Goal: Task Accomplishment & Management: Use online tool/utility

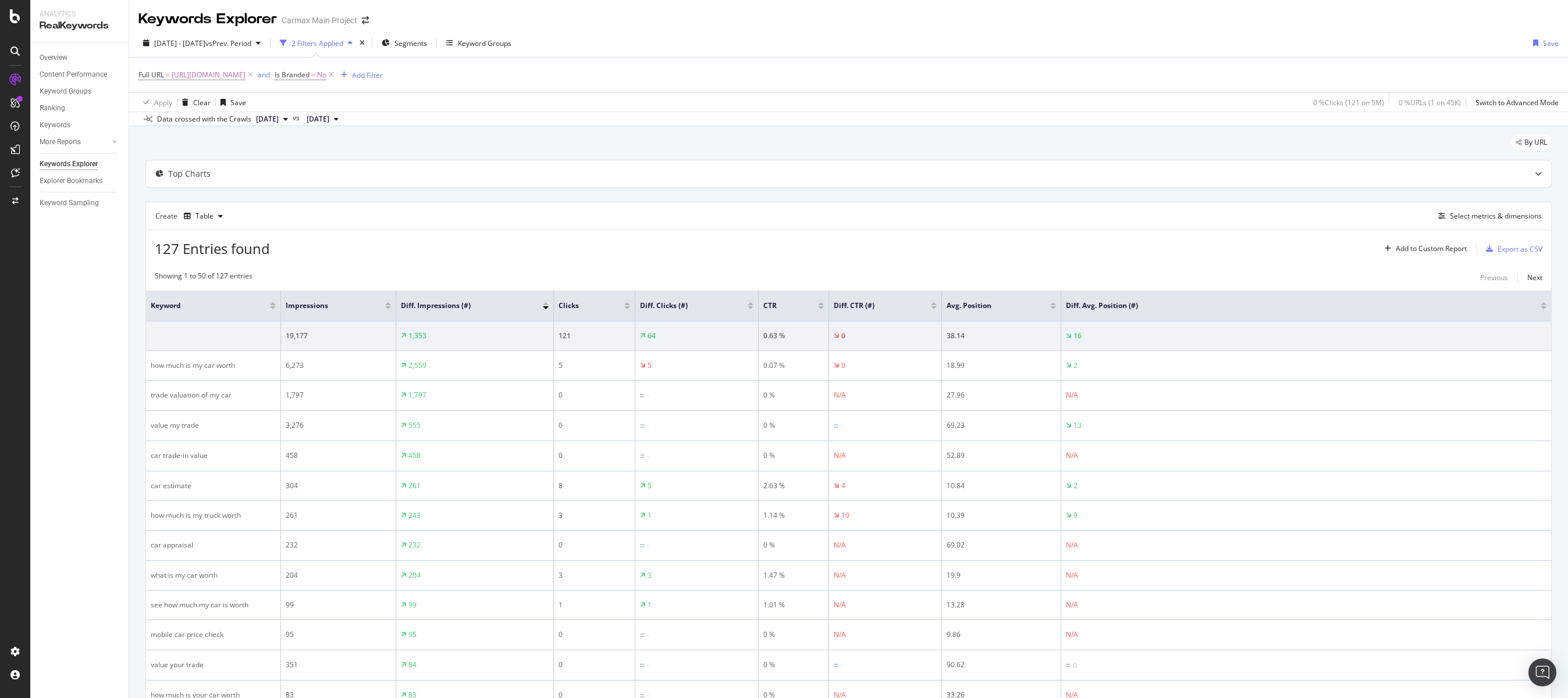
scroll to position [131, 0]
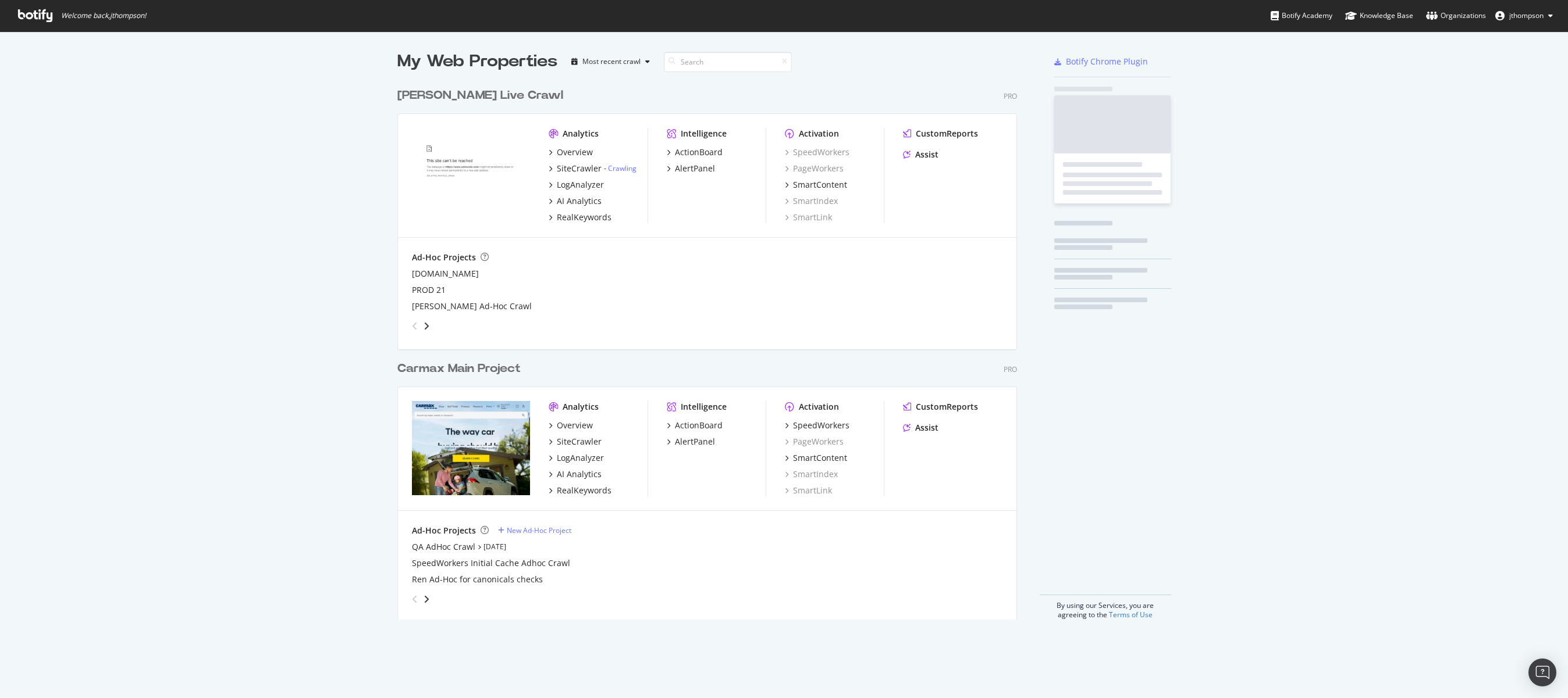
scroll to position [538, 620]
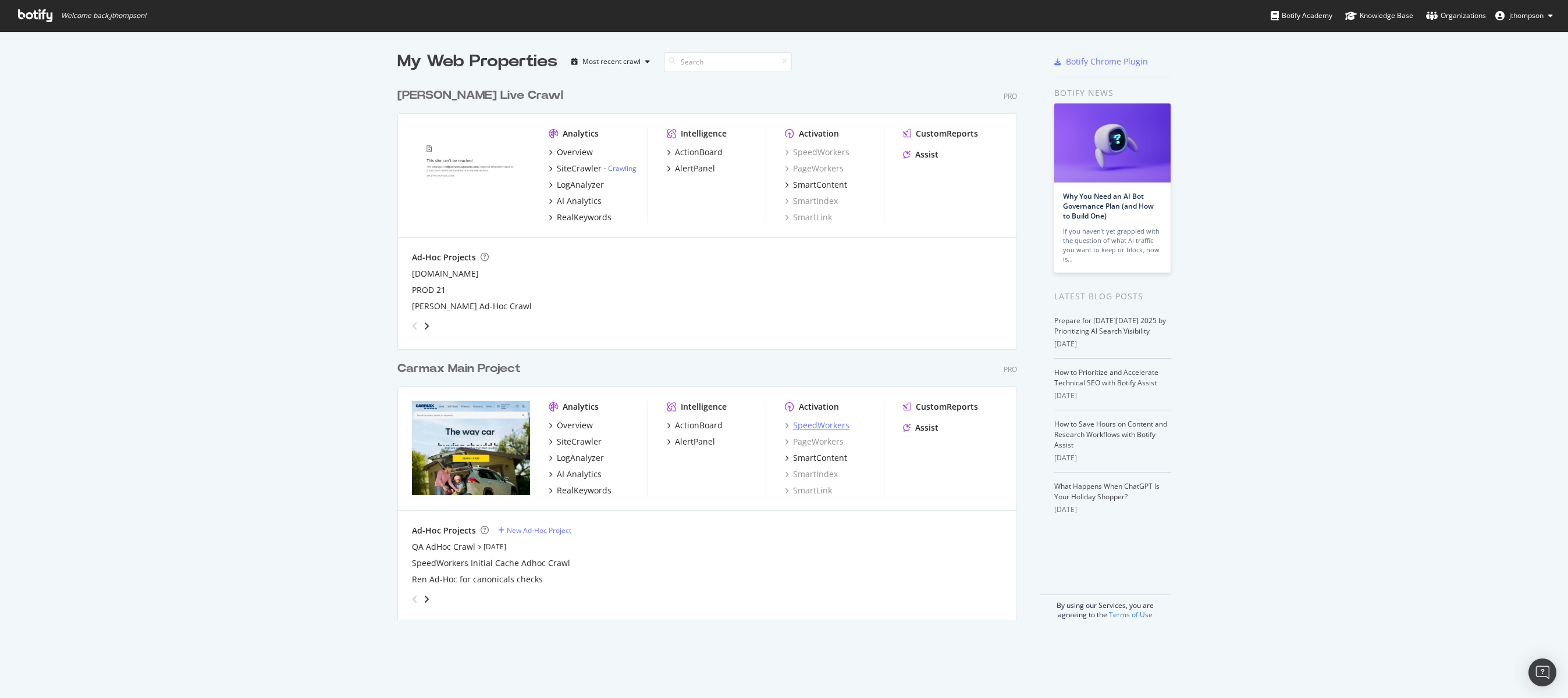
click at [819, 427] on div "SpeedWorkers" at bounding box center [821, 425] width 57 height 12
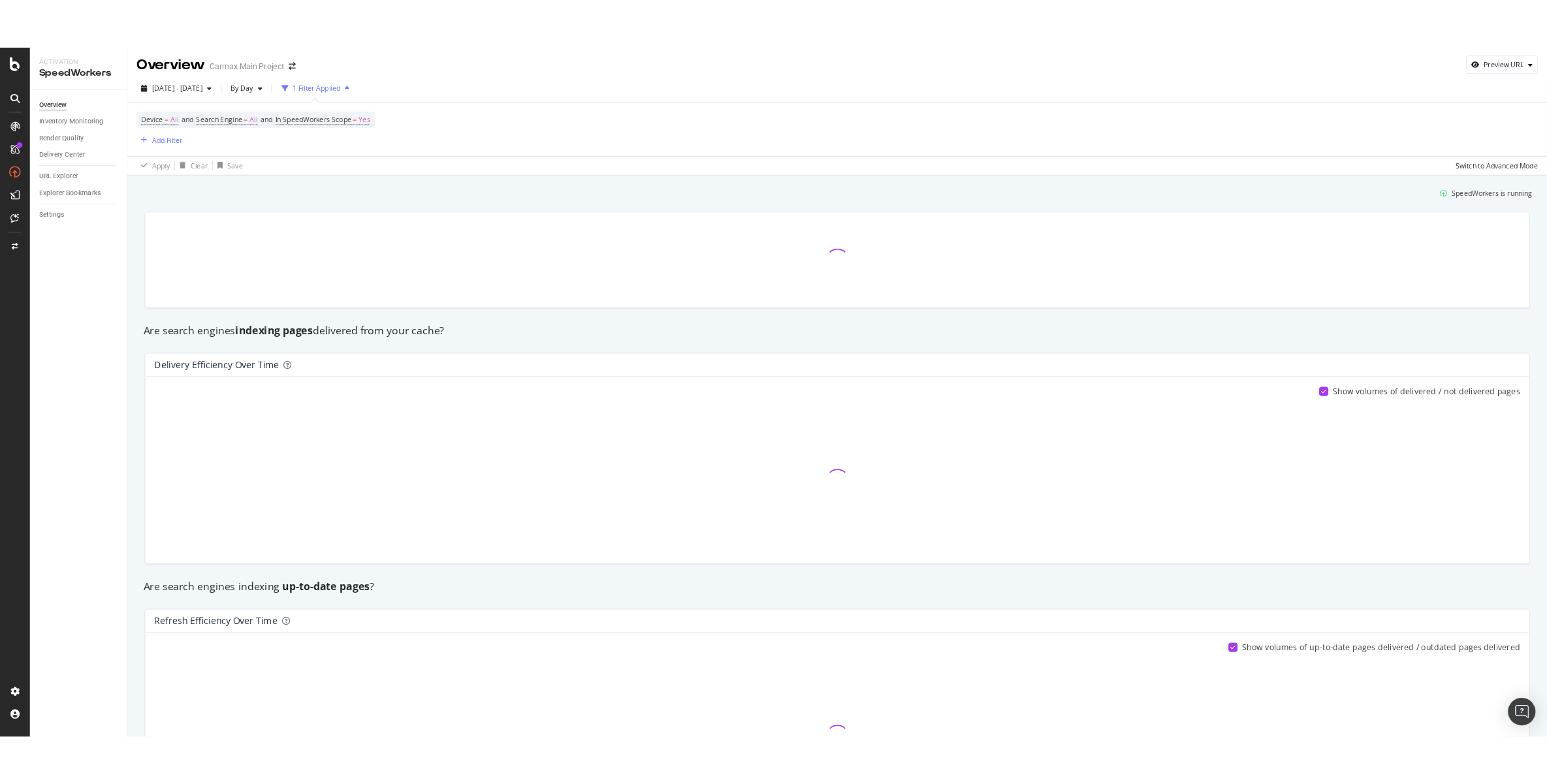
scroll to position [3, 0]
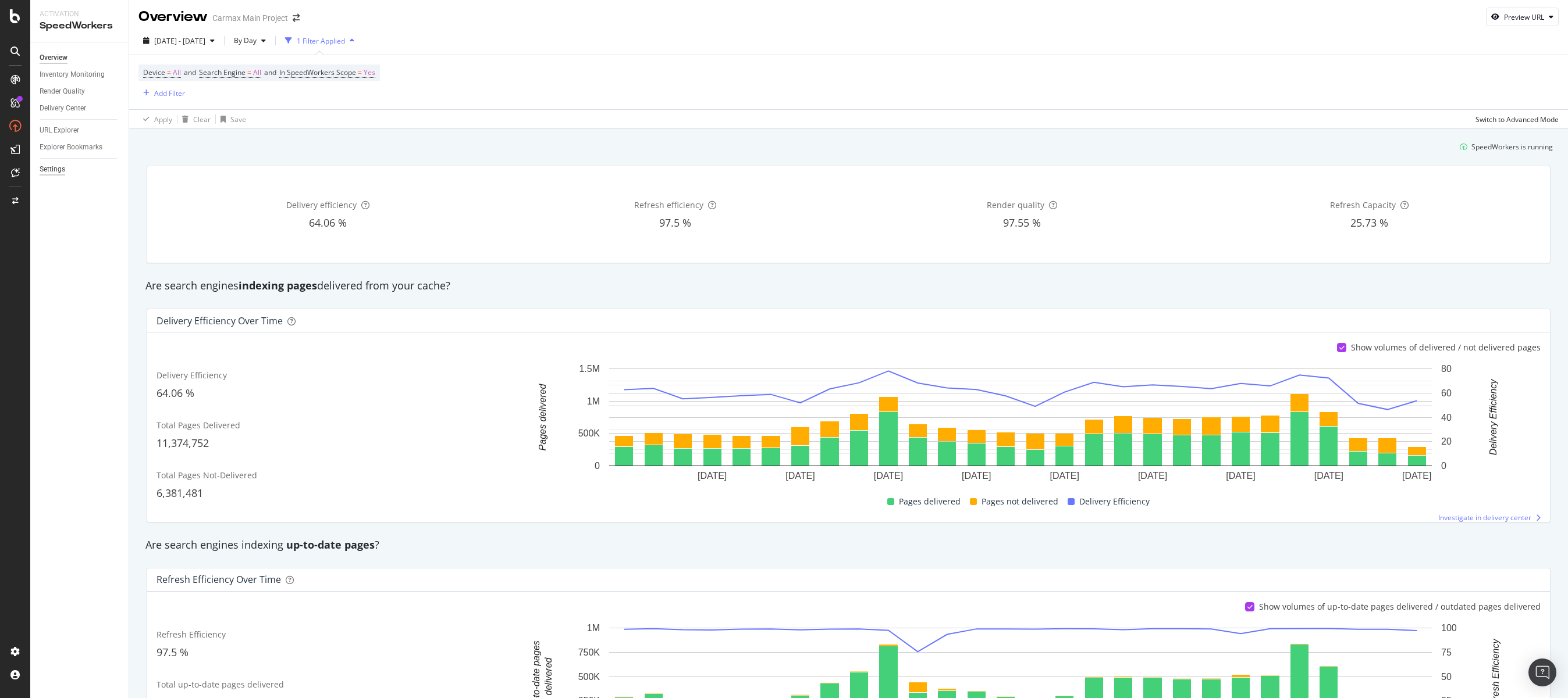
click at [50, 169] on div "Settings" at bounding box center [52, 169] width 25 height 12
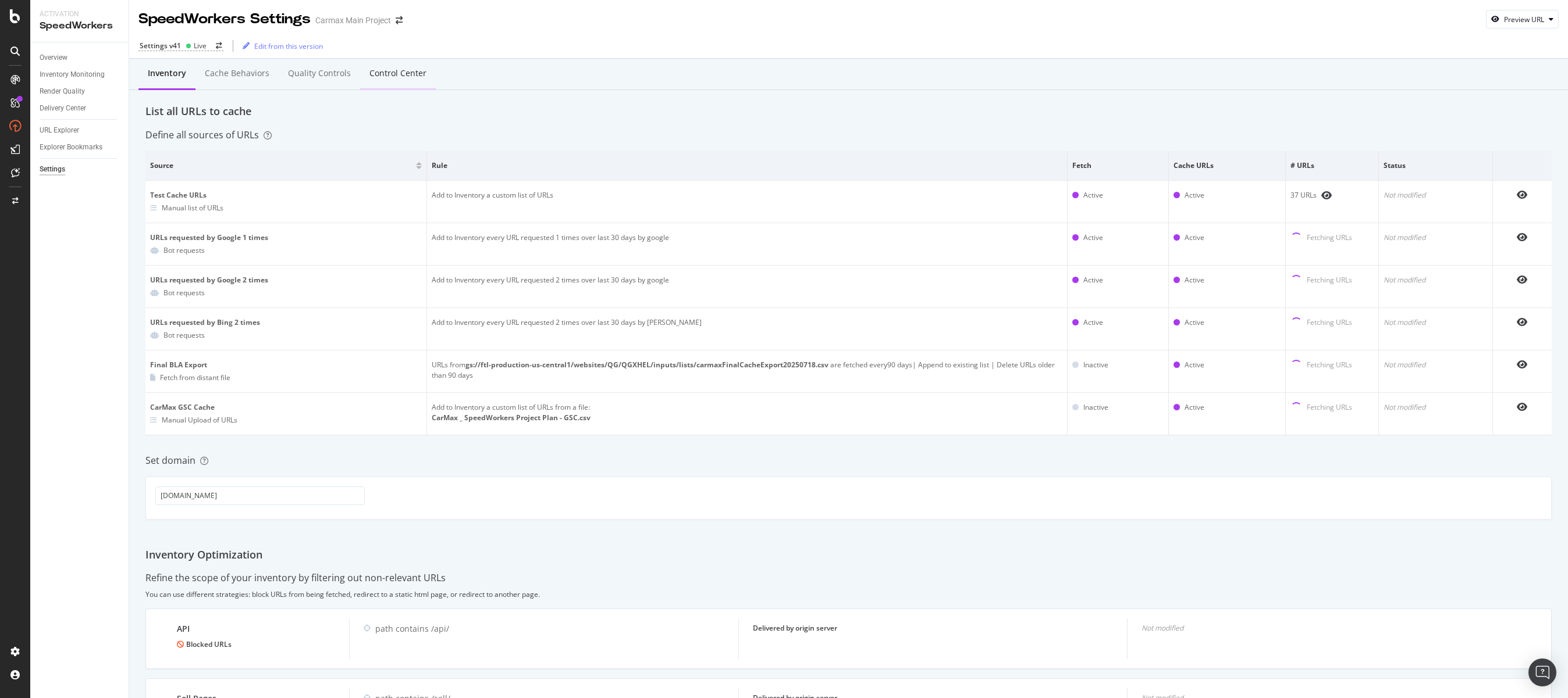
click at [380, 74] on div "Control Center" at bounding box center [398, 74] width 57 height 12
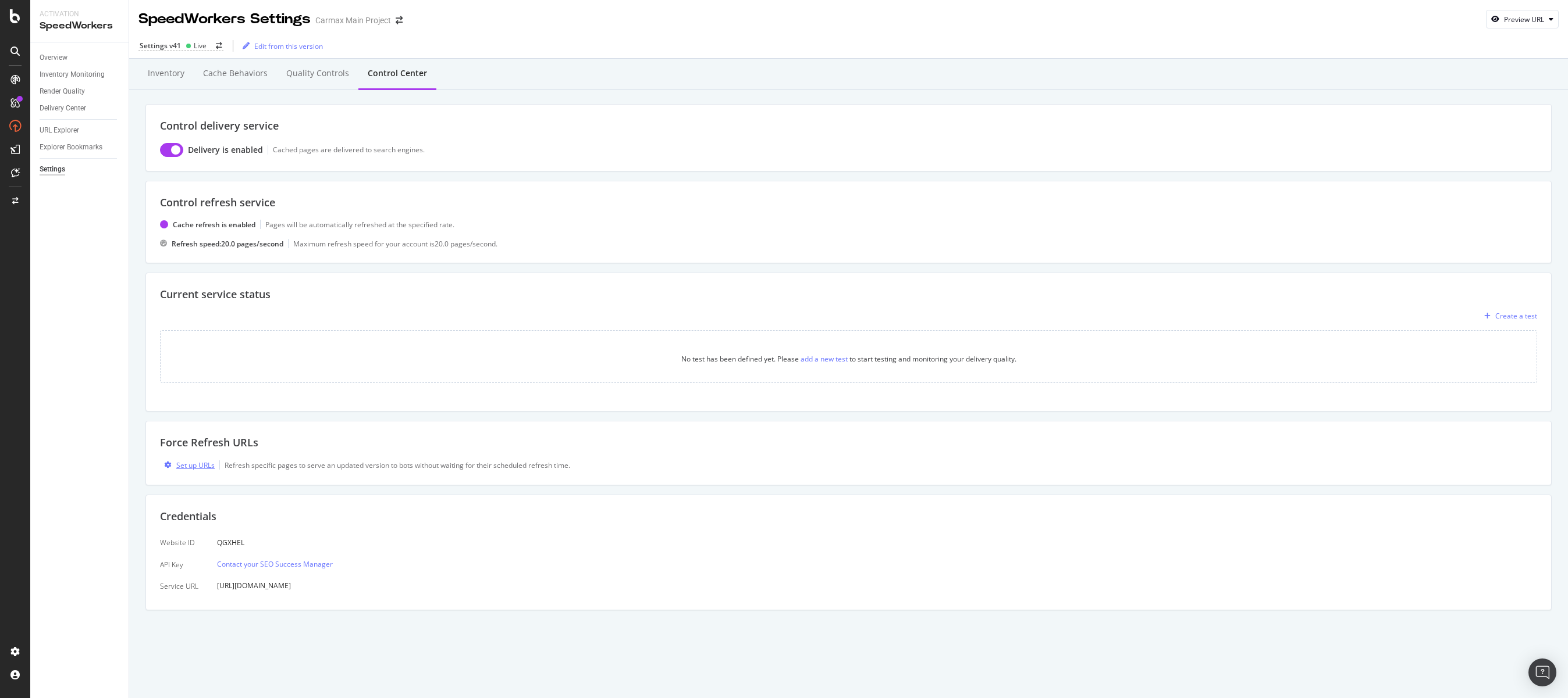
click at [195, 468] on div "Set up URLs" at bounding box center [195, 465] width 38 height 10
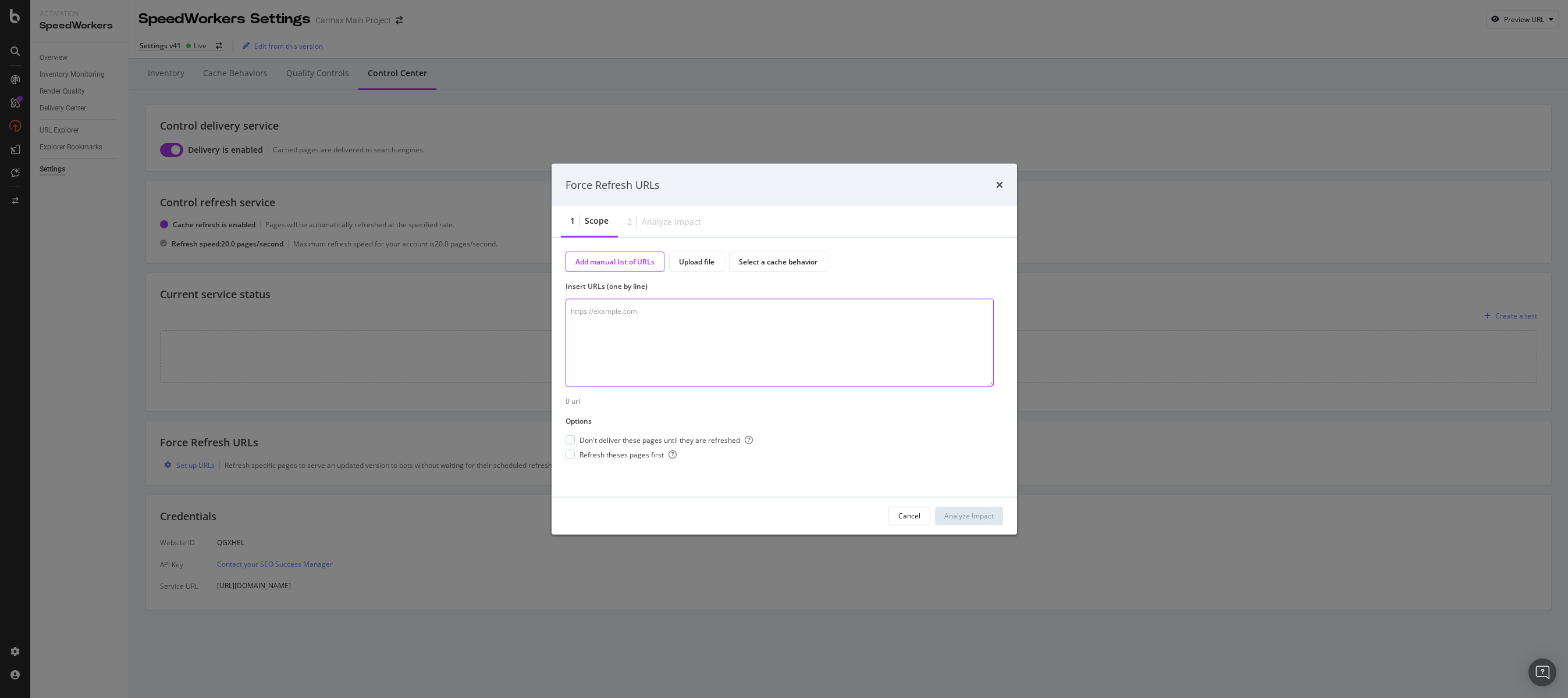
click at [612, 307] on textarea "modal" at bounding box center [780, 343] width 428 height 88
paste textarea "https://www.carmax.com/car-financing/car-payment-calculator"
type textarea "https://www.carmax.com/car-financing/car-payment-calculator"
click at [571, 442] on div "modal" at bounding box center [570, 440] width 9 height 9
click at [987, 518] on div "Analyze Impact" at bounding box center [969, 516] width 49 height 10
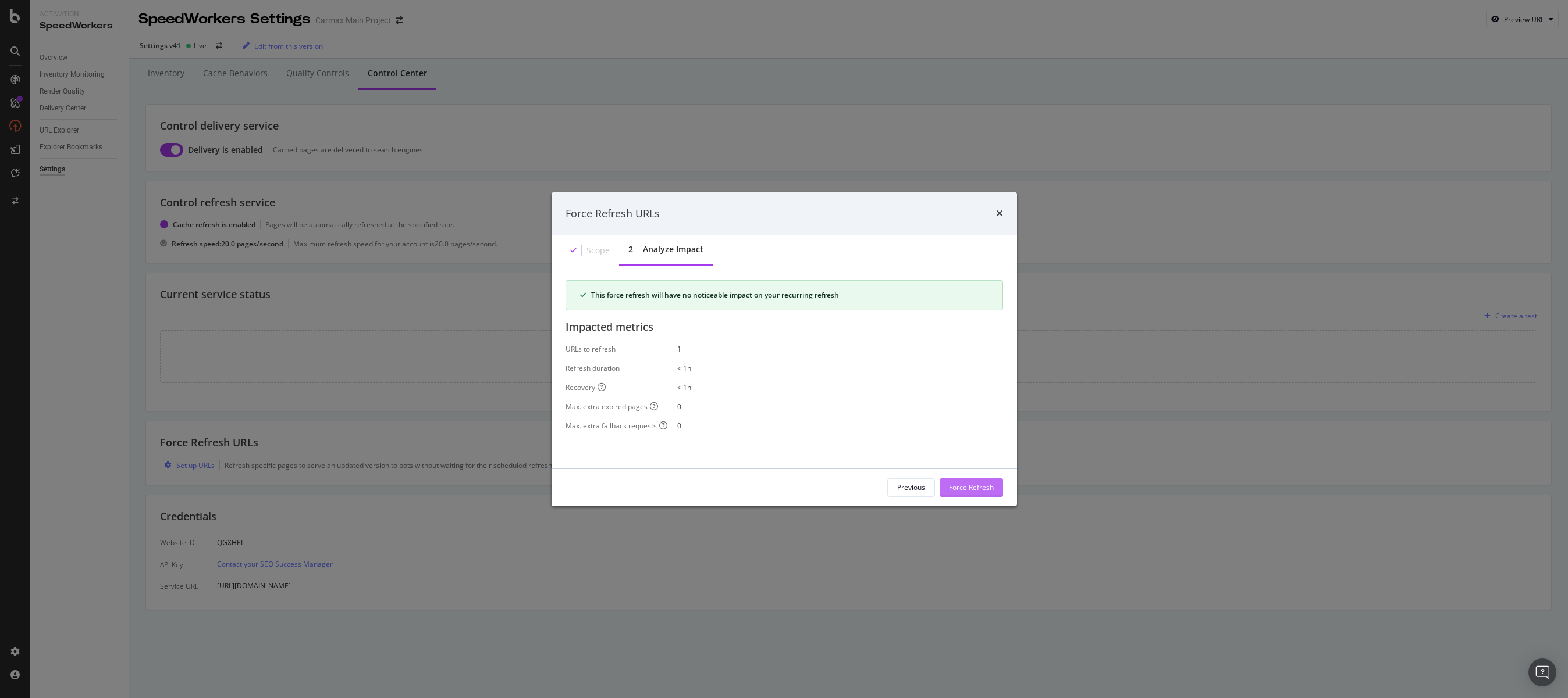
click at [976, 490] on div "Force Refresh" at bounding box center [971, 487] width 45 height 10
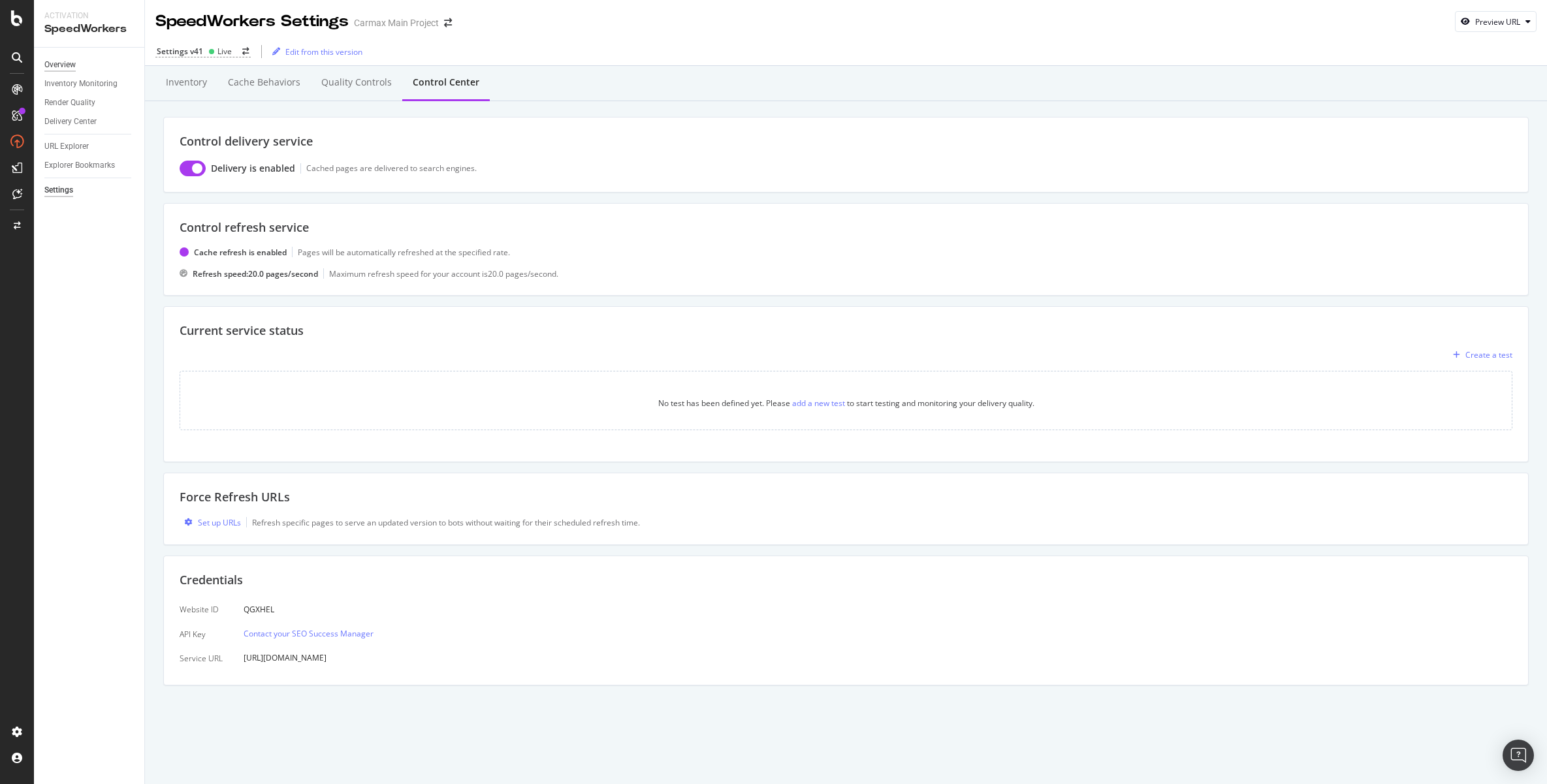
click at [60, 65] on div "Overview" at bounding box center [60, 65] width 31 height 14
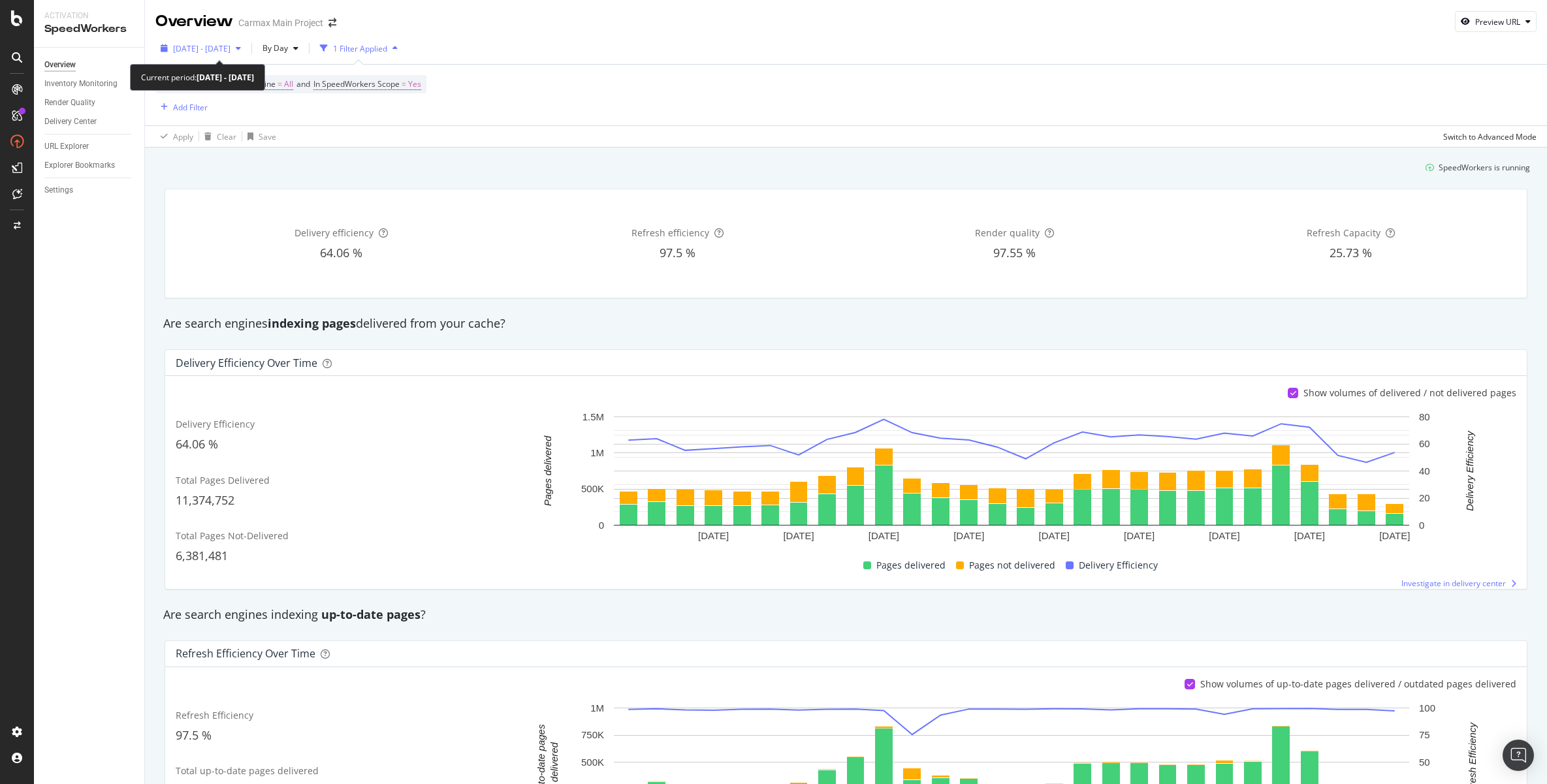
click at [199, 46] on span "2025 Sep. 17th - Oct. 14th" at bounding box center [202, 48] width 58 height 11
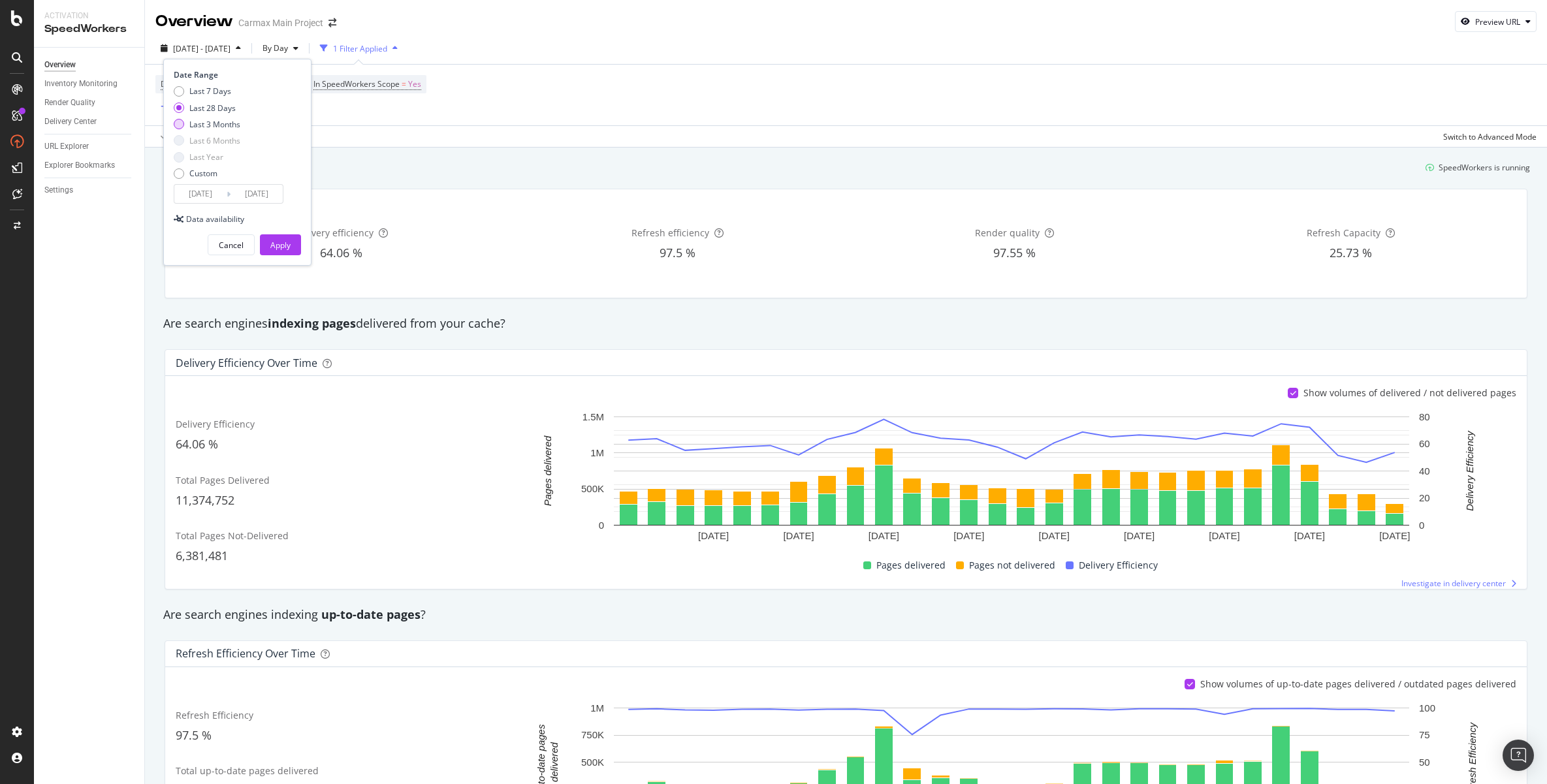
click at [197, 126] on div "Last 3 Months" at bounding box center [215, 124] width 51 height 11
type input "2025/07/15"
click at [280, 246] on div "Apply" at bounding box center [281, 245] width 20 height 11
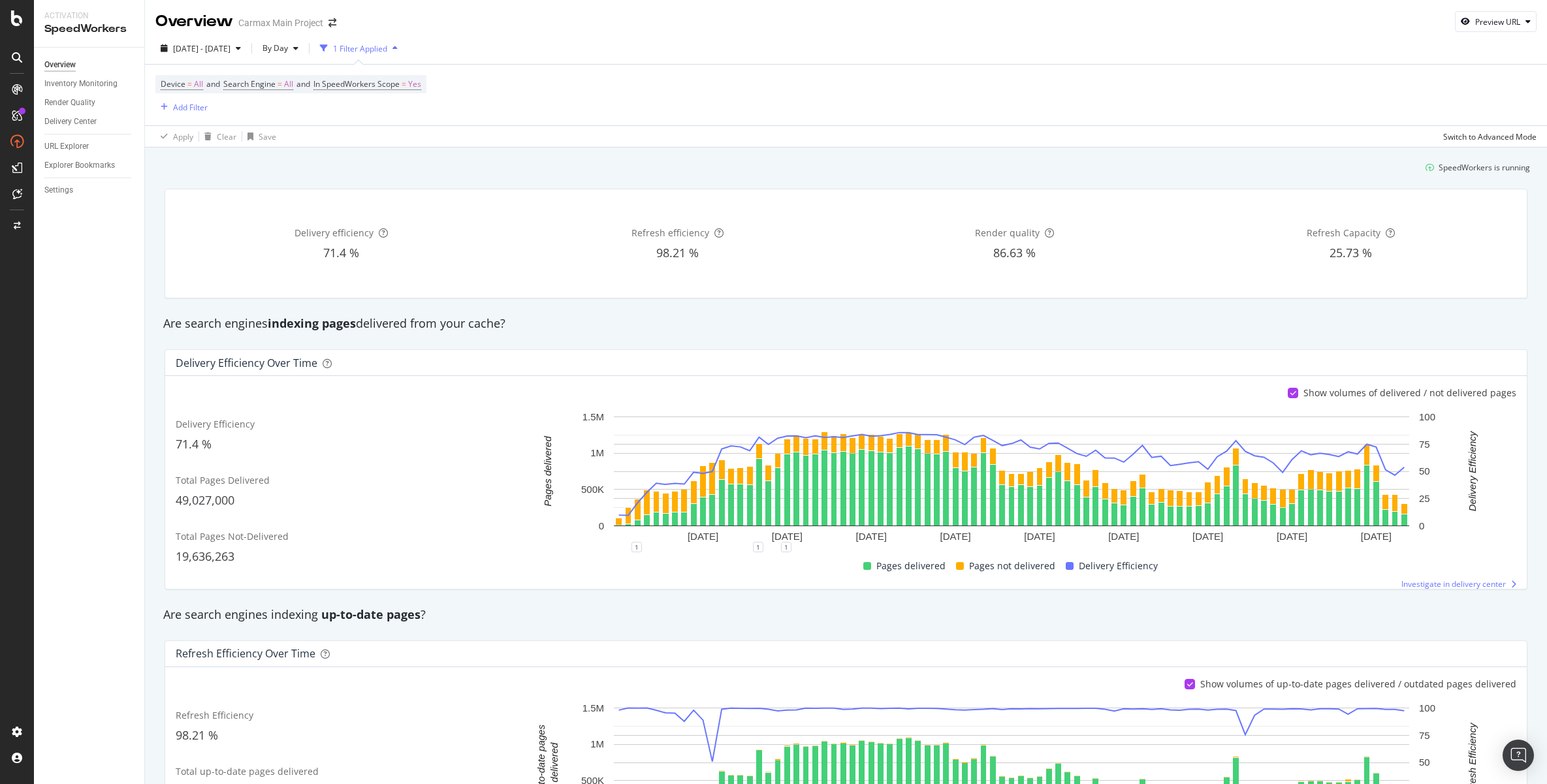
click at [1293, 394] on div at bounding box center [1293, 393] width 10 height 10
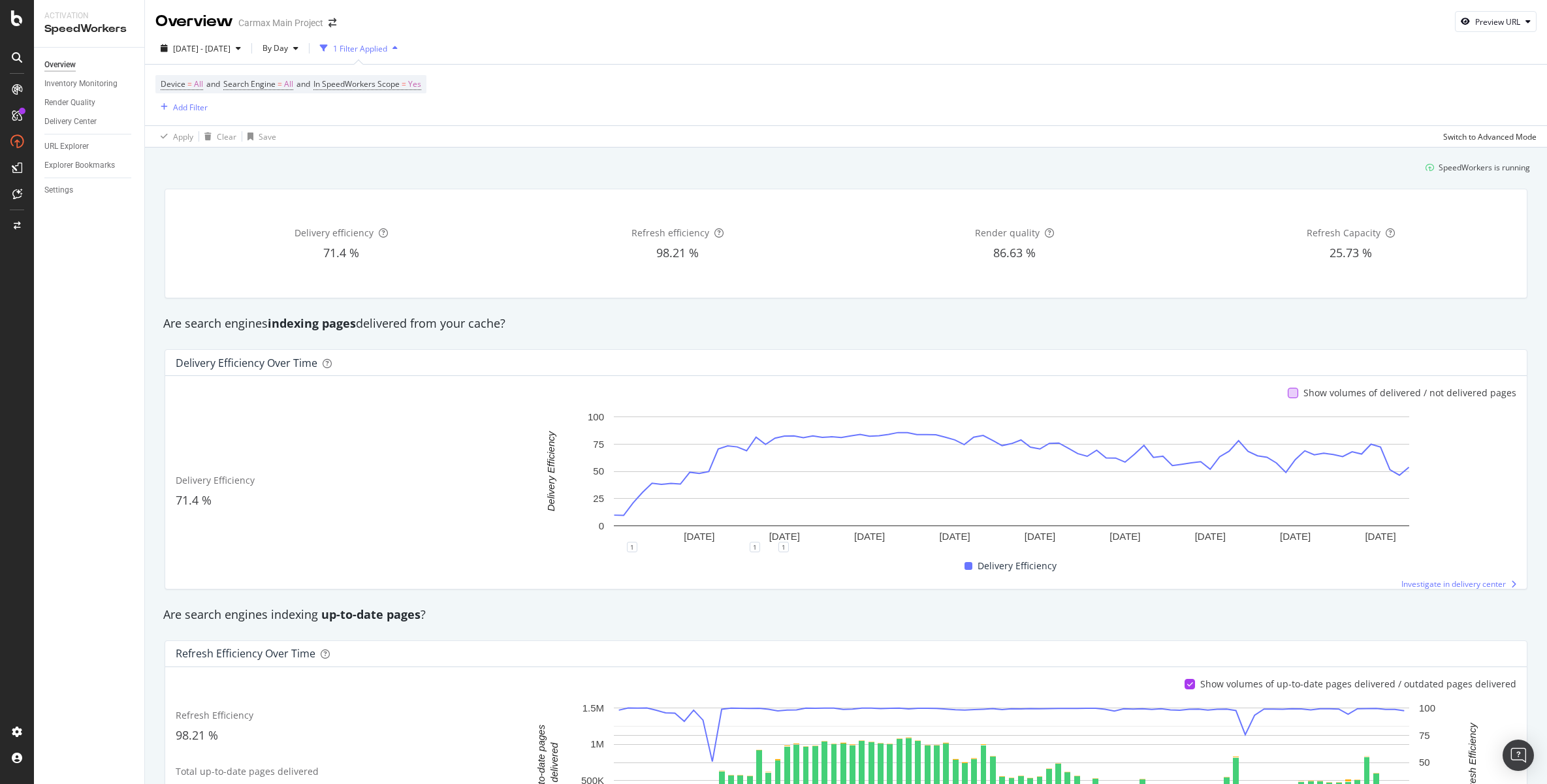
click at [1292, 394] on div at bounding box center [1293, 393] width 10 height 10
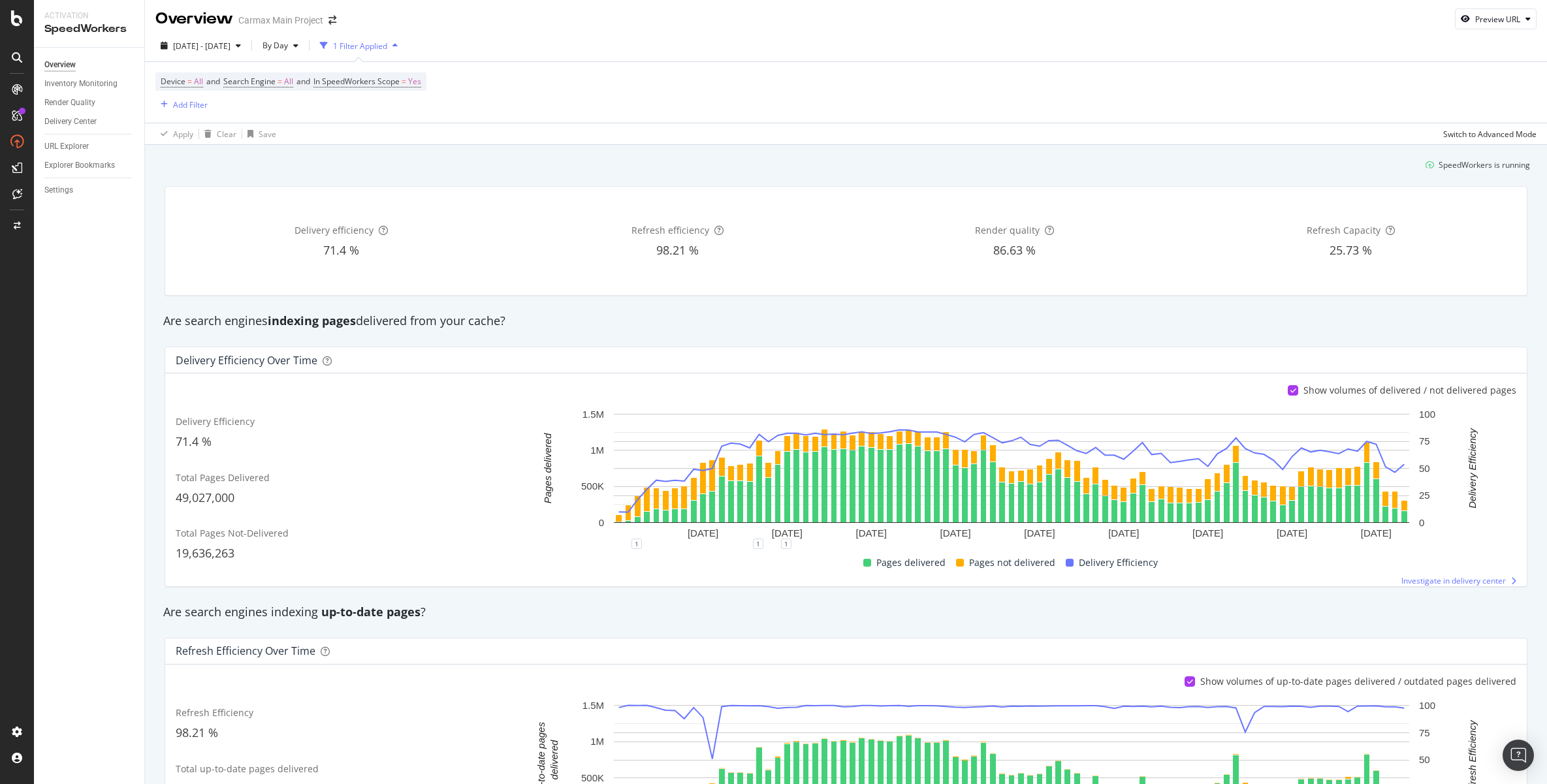
scroll to position [5, 0]
